Goal: Information Seeking & Learning: Learn about a topic

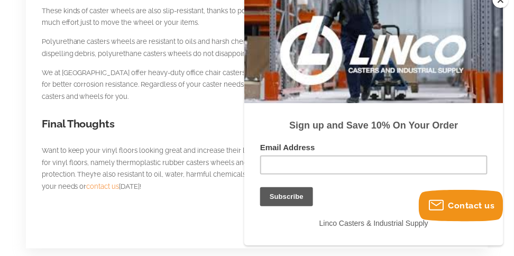
click at [505, 8] on button "Close" at bounding box center [501, 0] width 16 height 16
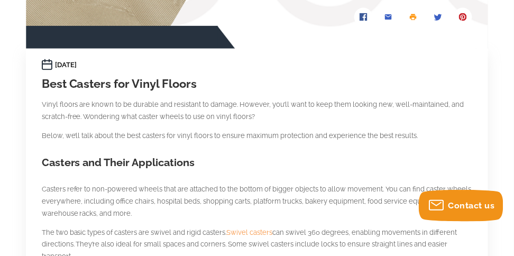
scroll to position [297, 0]
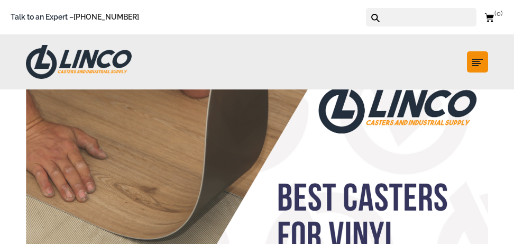
scroll to position [889, 0]
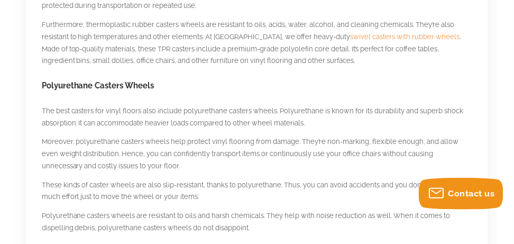
scroll to position [822, 0]
